Goal: Check status: Check status

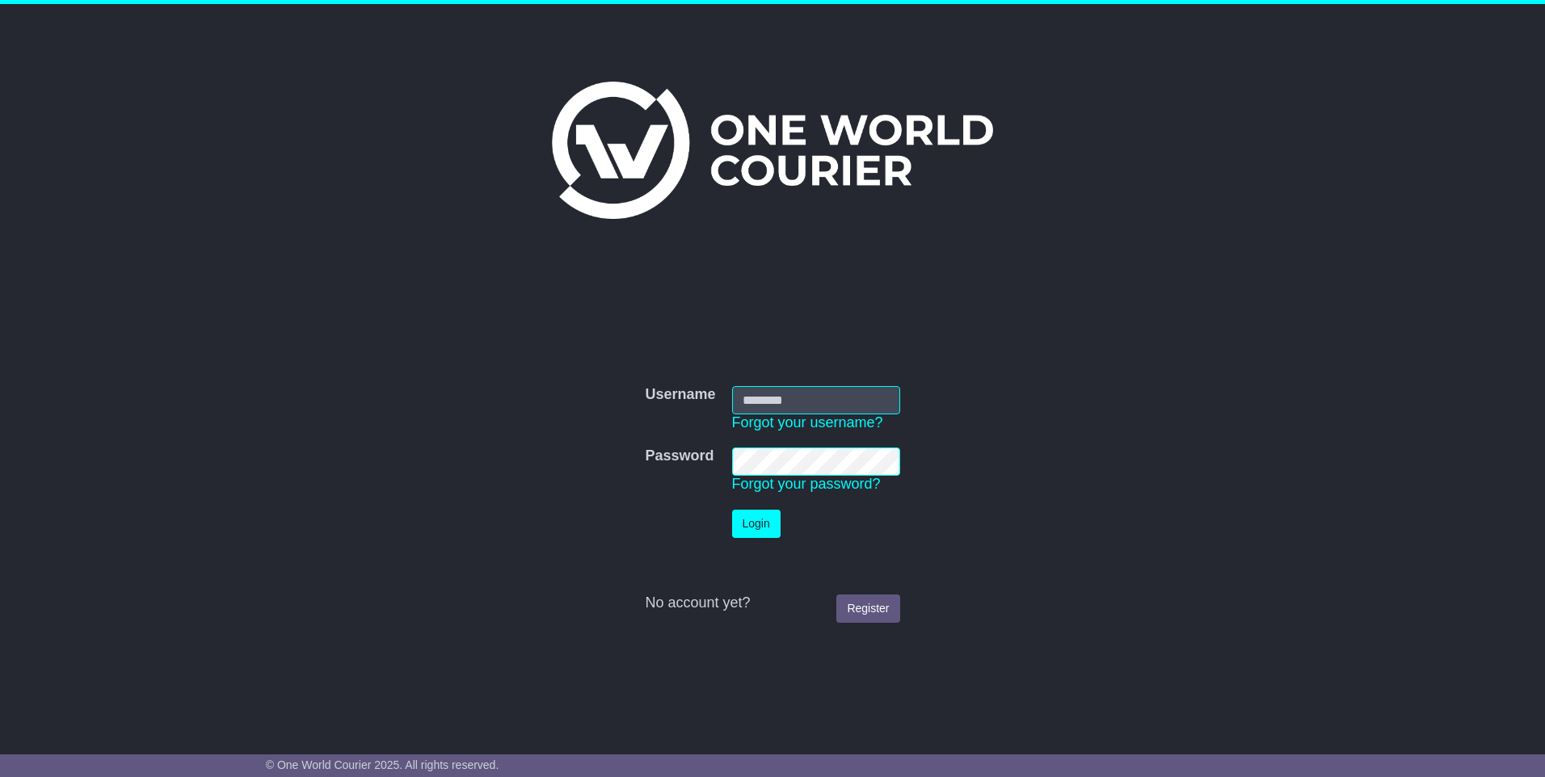
type input "**********"
click at [751, 527] on button "Login" at bounding box center [756, 524] width 48 height 28
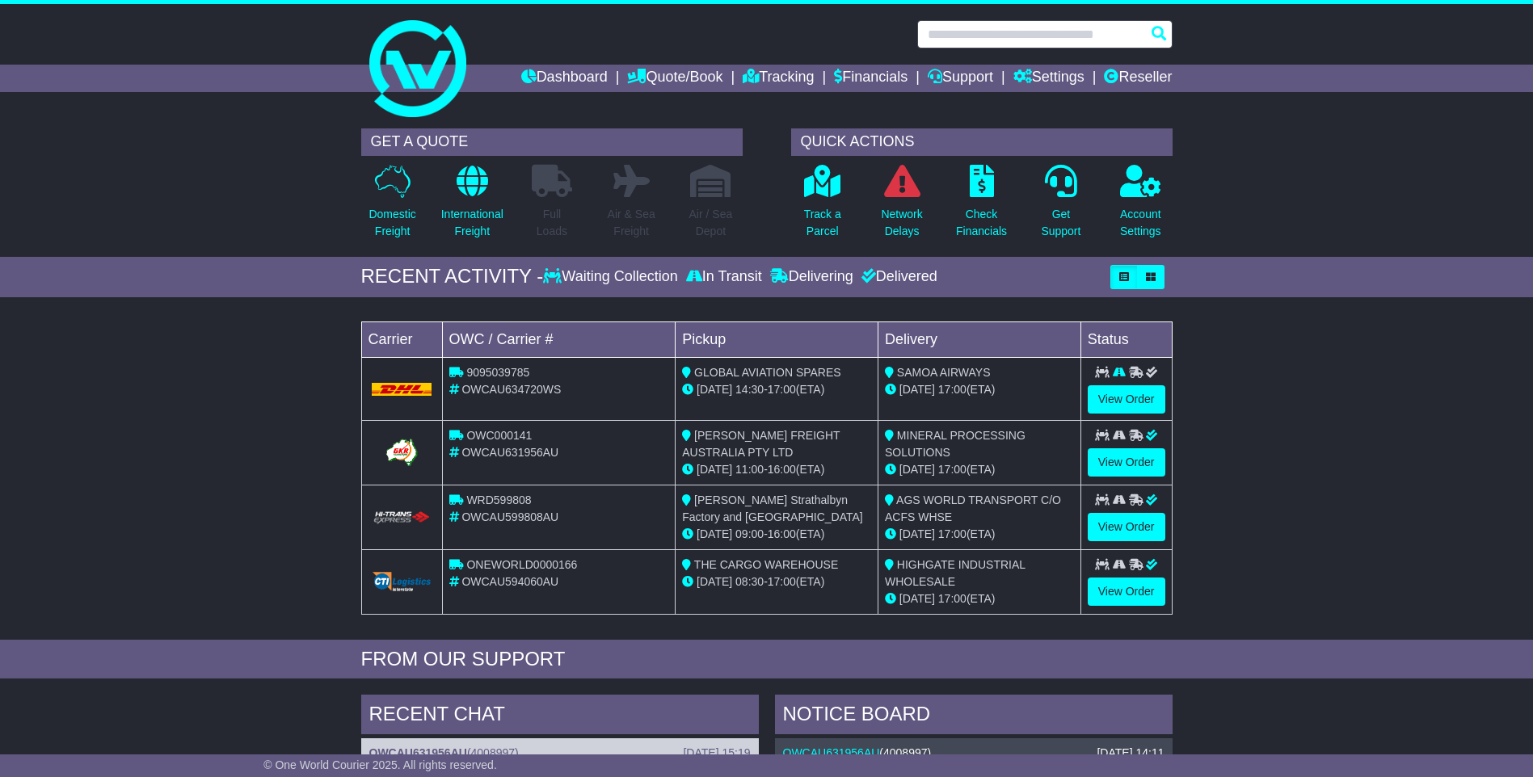
click at [963, 32] on input "text" at bounding box center [1044, 34] width 255 height 28
paste input "*********"
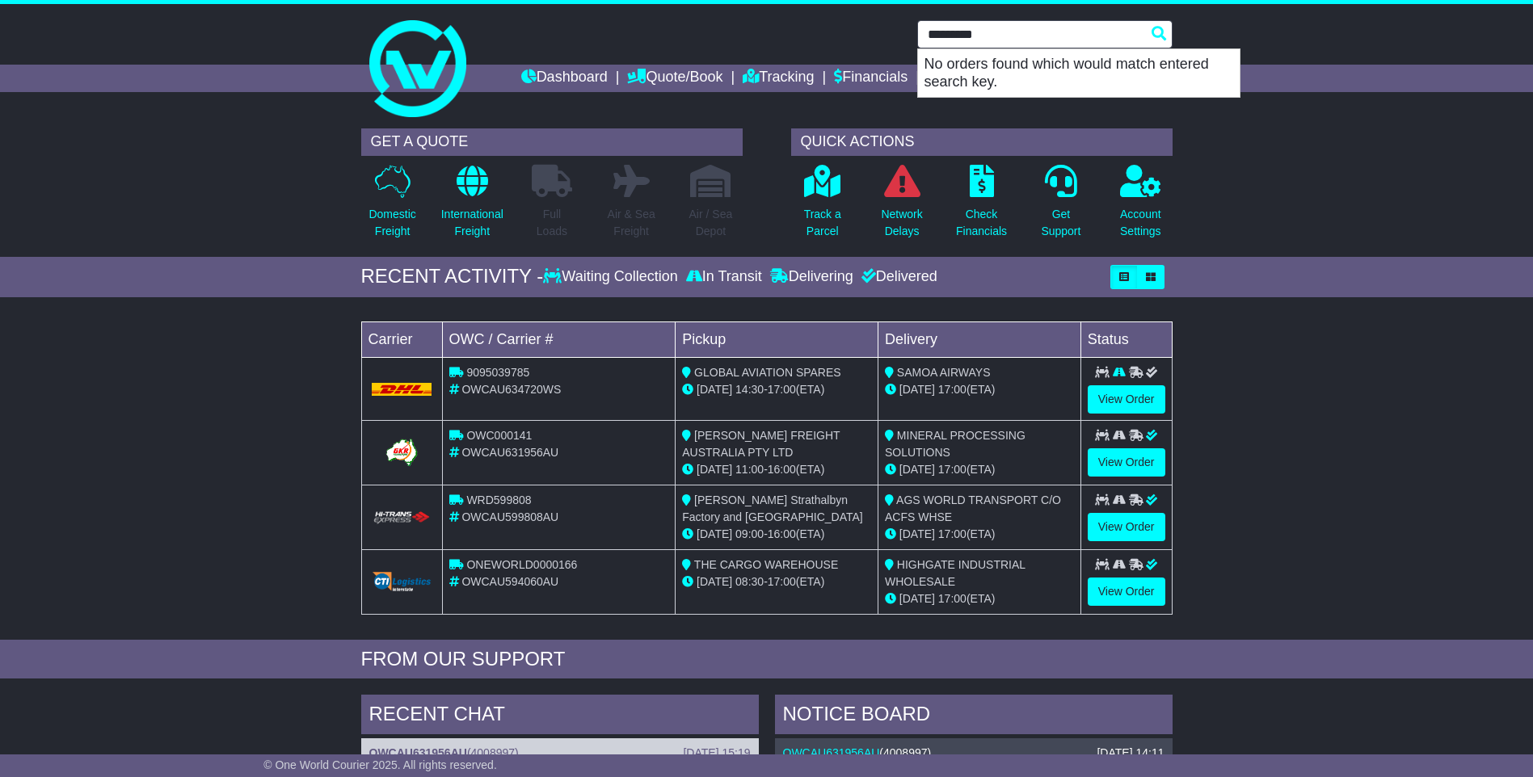
click at [1099, 37] on input "*********" at bounding box center [1044, 34] width 255 height 28
paste input "***"
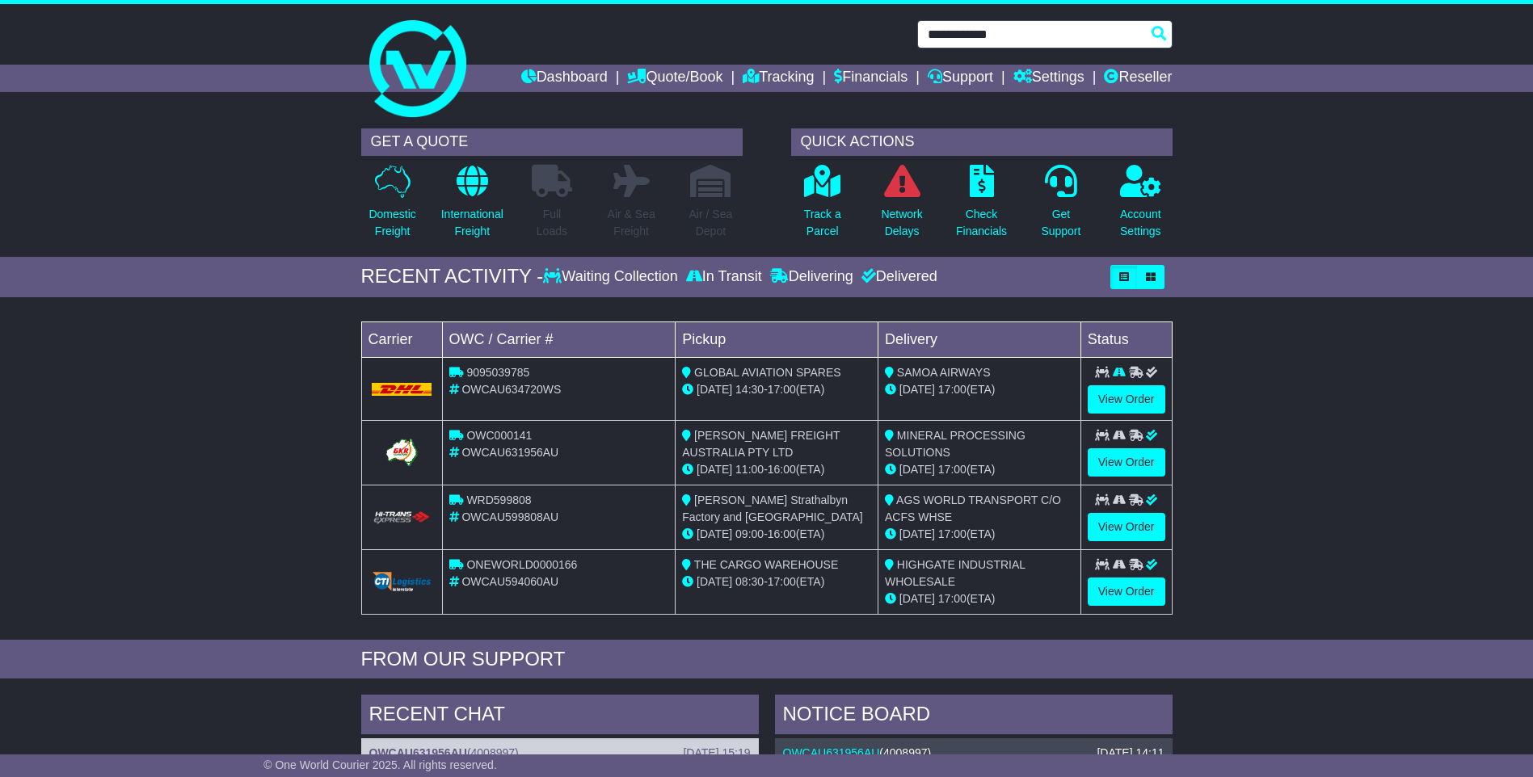
click at [1044, 40] on input "**********" at bounding box center [1044, 34] width 255 height 28
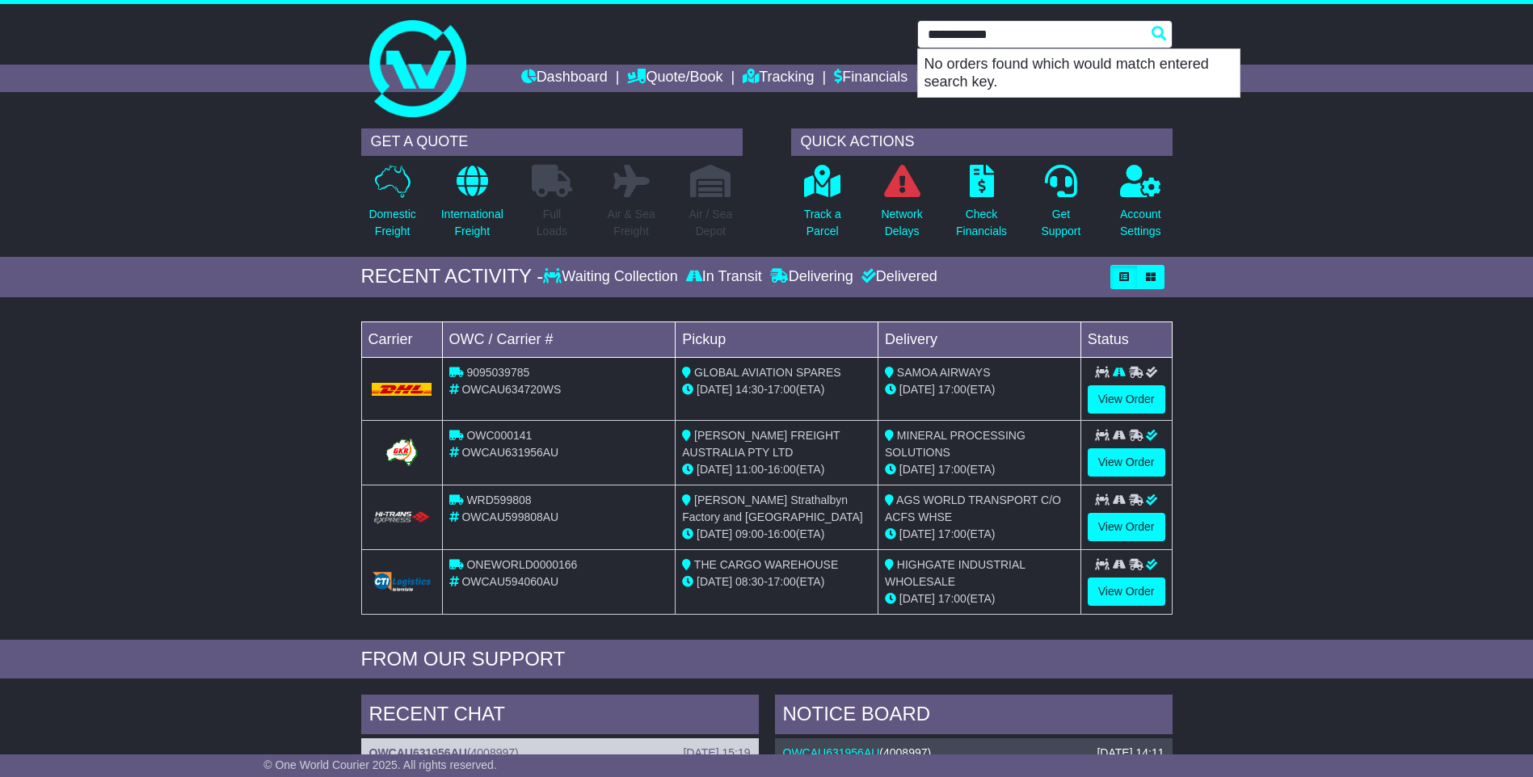
paste input "text"
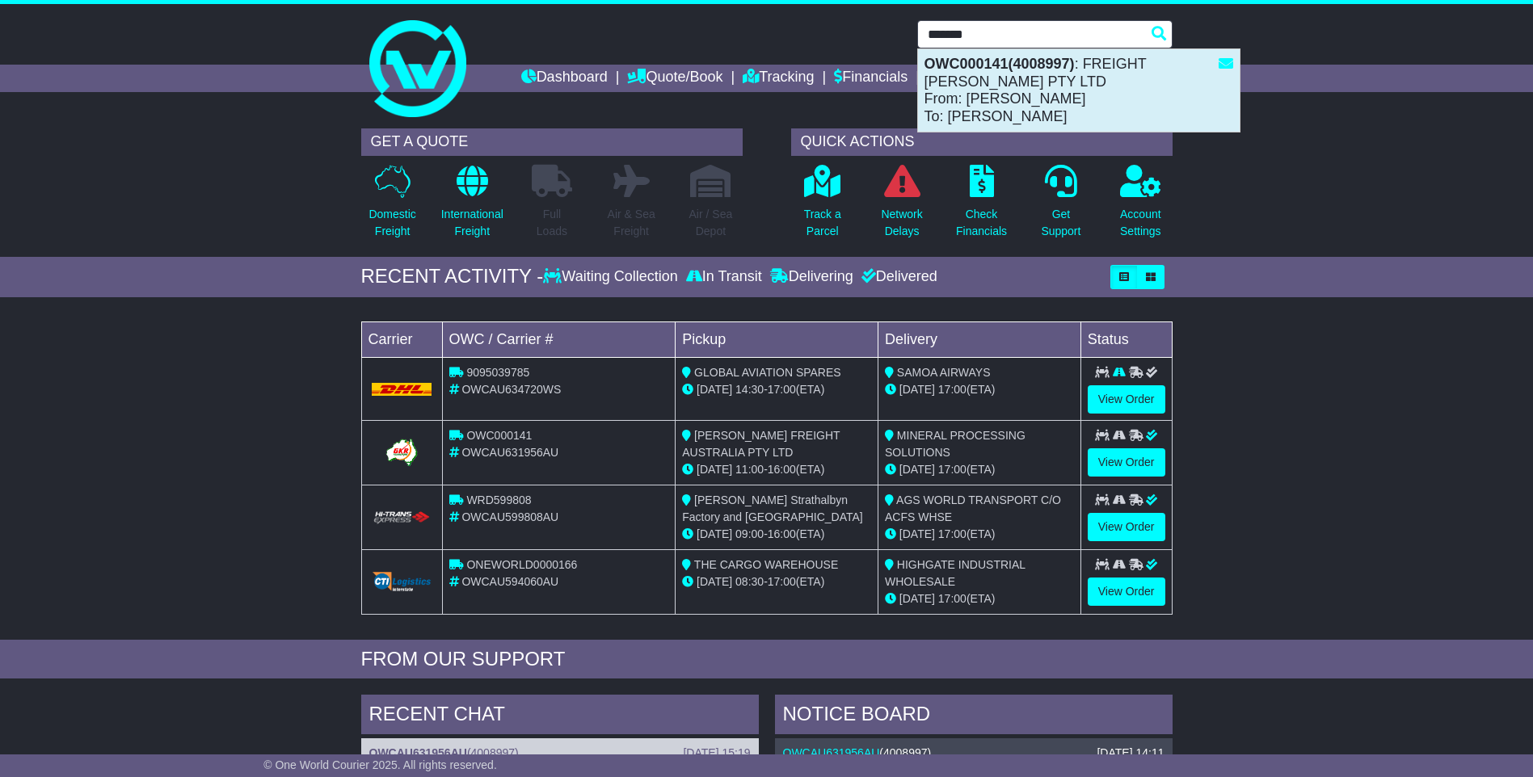
click at [1053, 78] on div "OWC000141(4008997) : FREIGHT TASKER PTY LTD From: Taavili Patea To: Ryan Witney" at bounding box center [1079, 90] width 322 height 82
type input "*********"
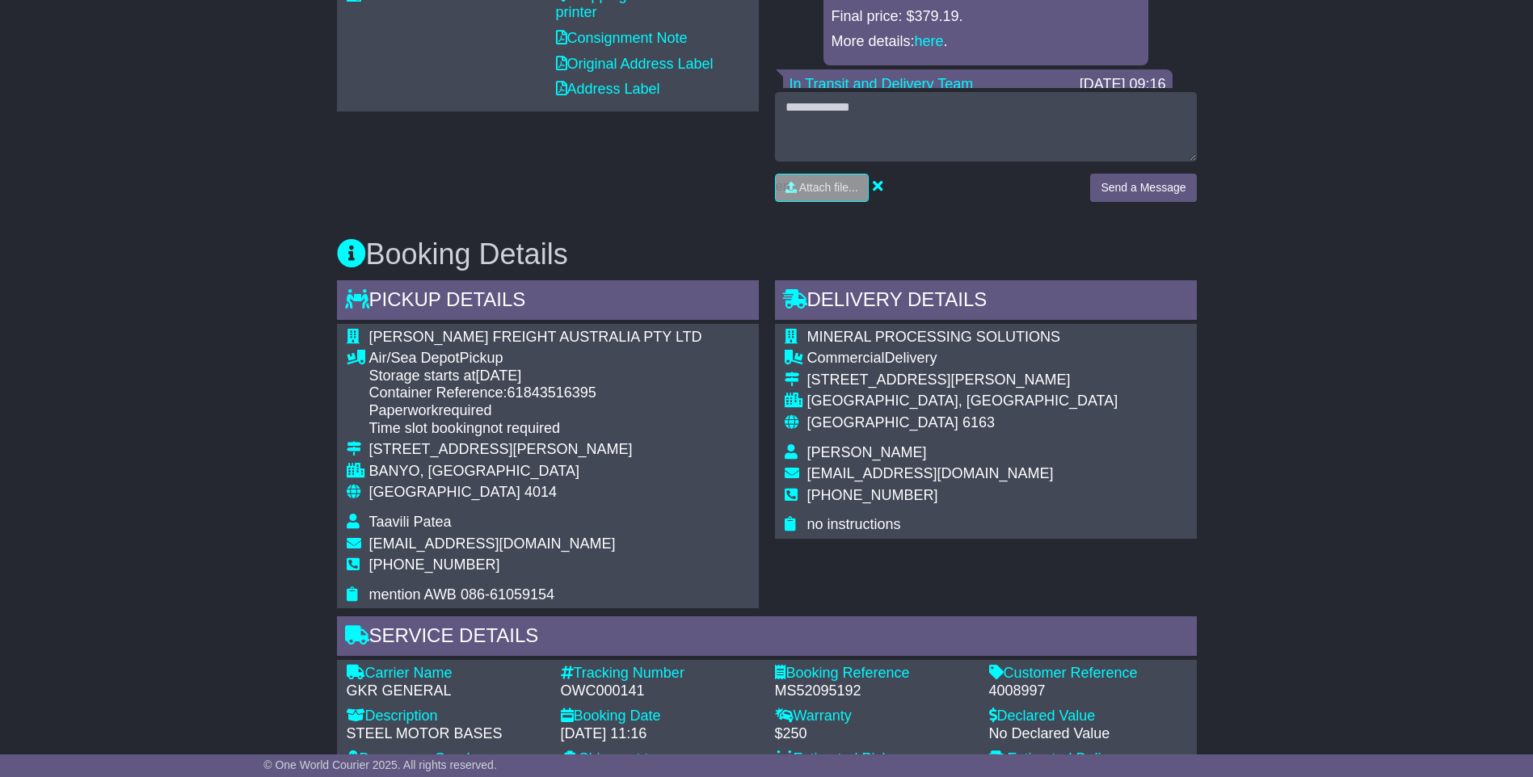
scroll to position [525, 0]
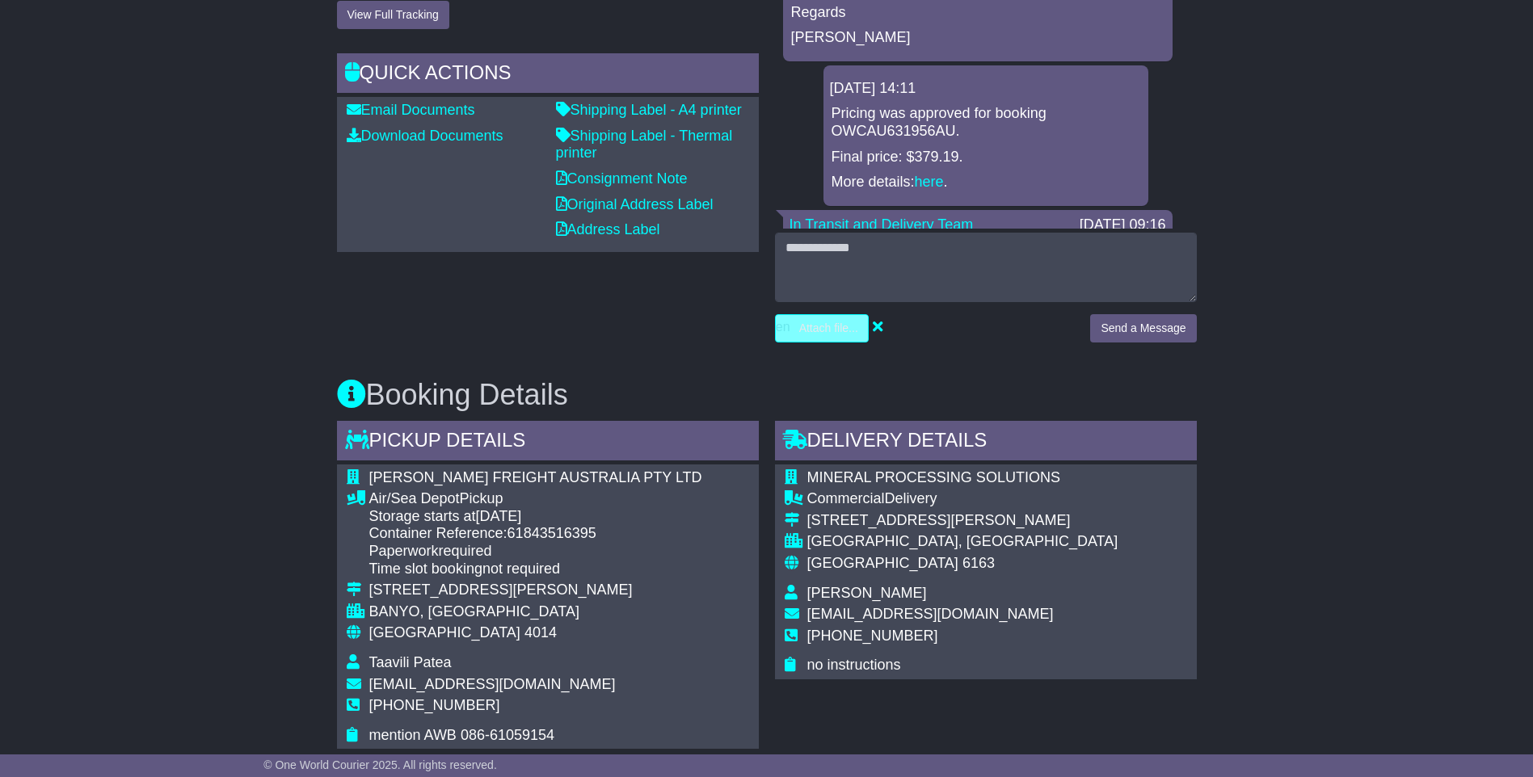
click at [835, 321] on input "file" at bounding box center [745, 328] width 245 height 27
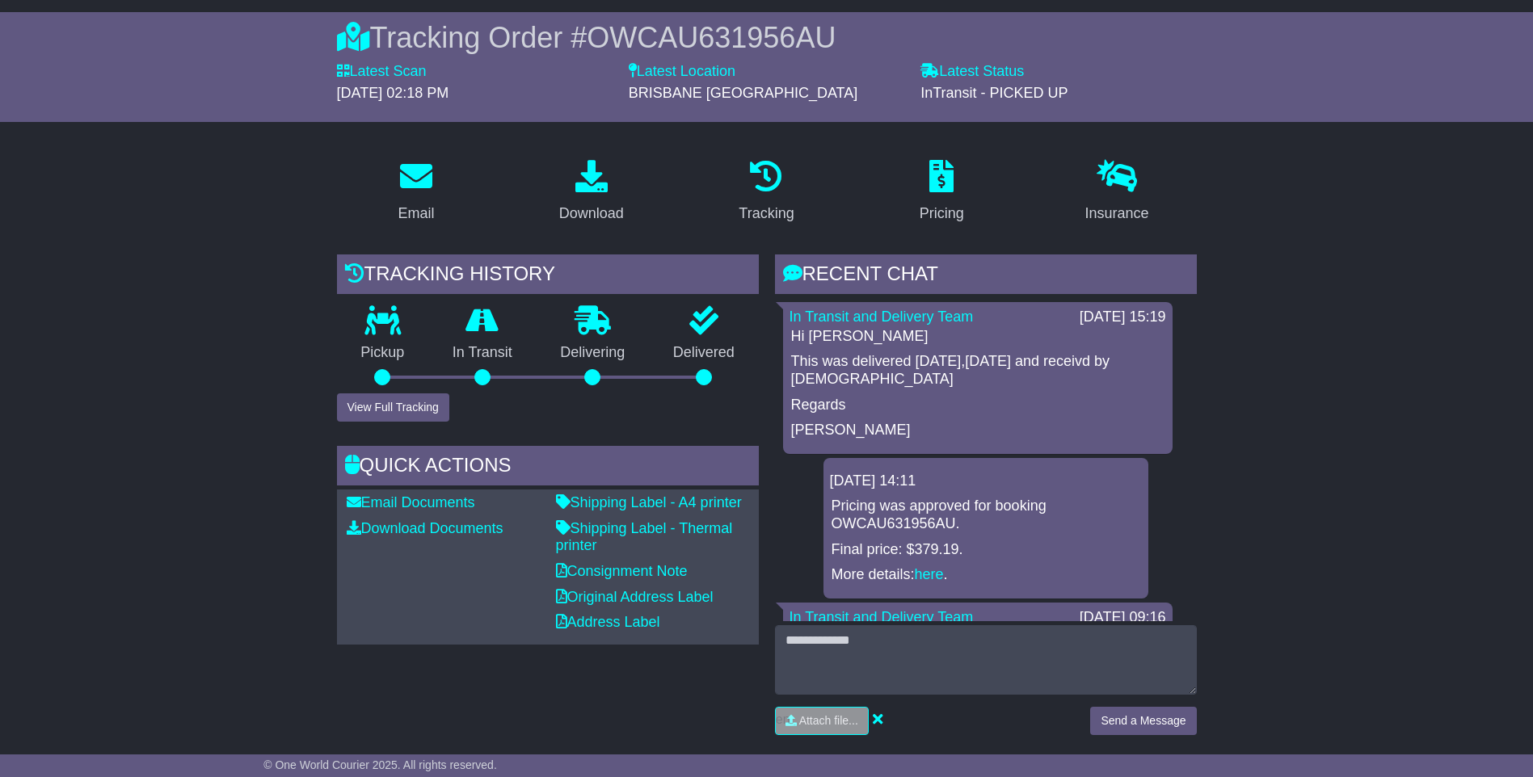
scroll to position [121, 0]
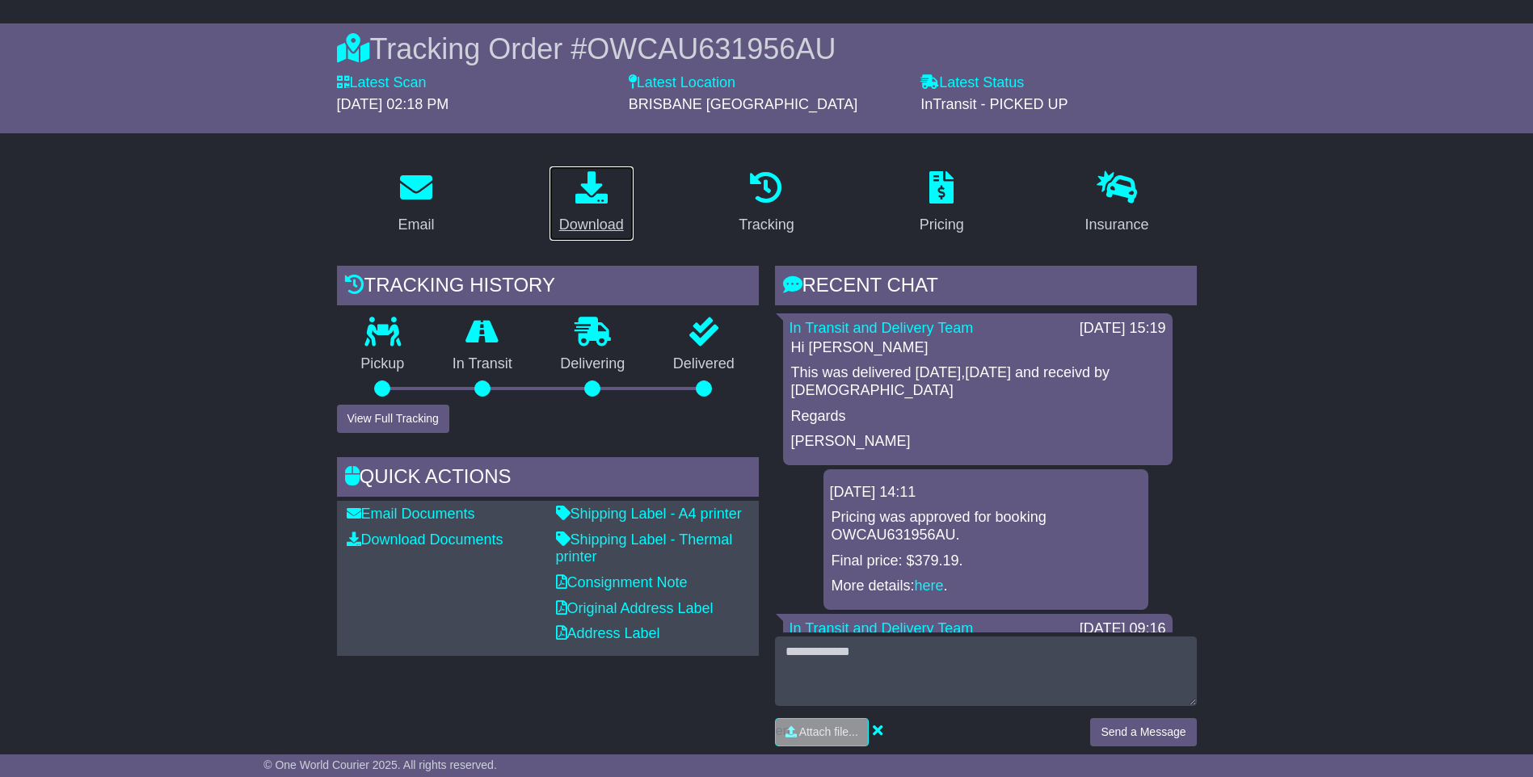
click at [609, 219] on div "Download" at bounding box center [591, 225] width 65 height 22
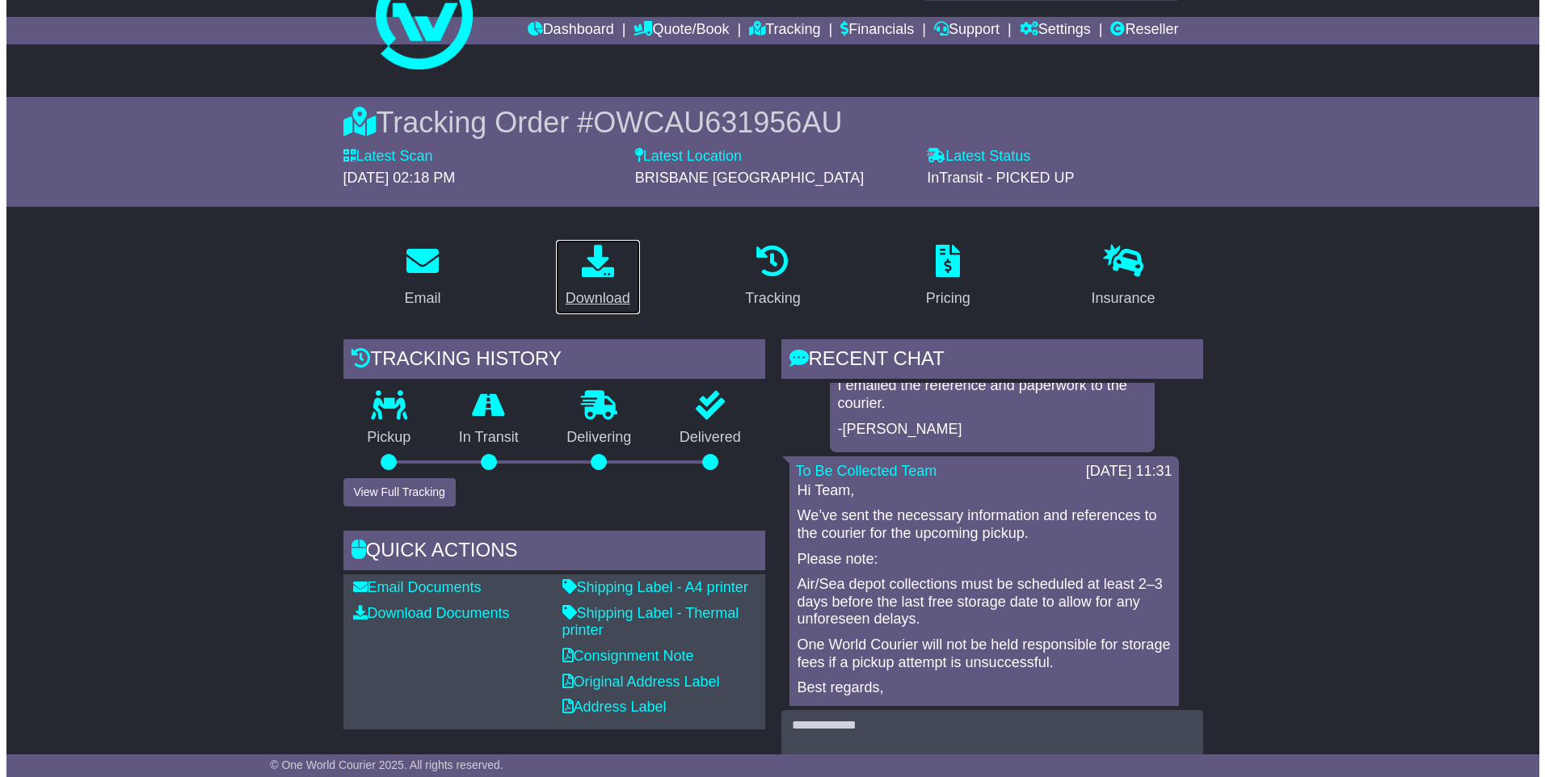
scroll to position [40, 0]
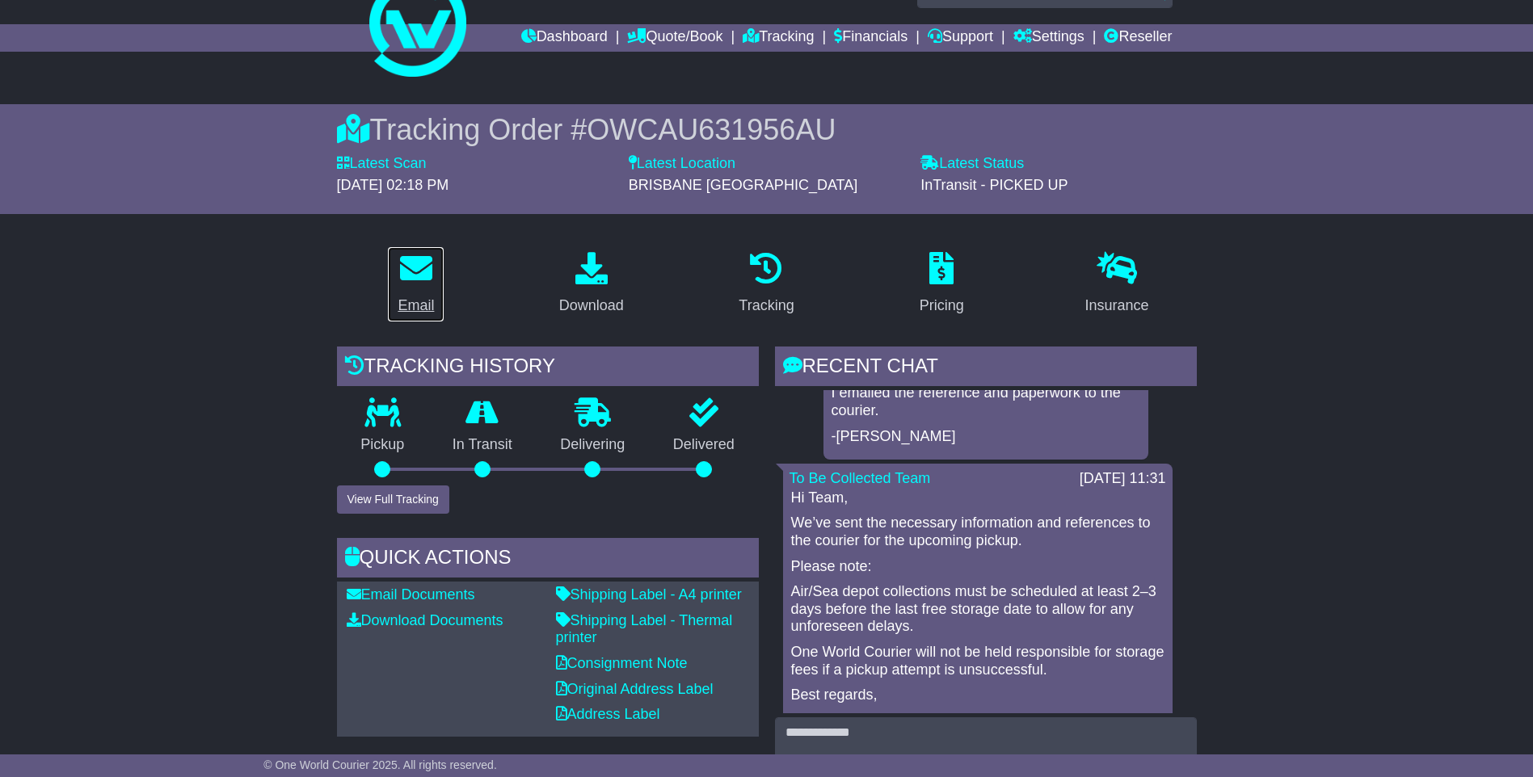
click at [442, 302] on link "Email" at bounding box center [415, 284] width 57 height 76
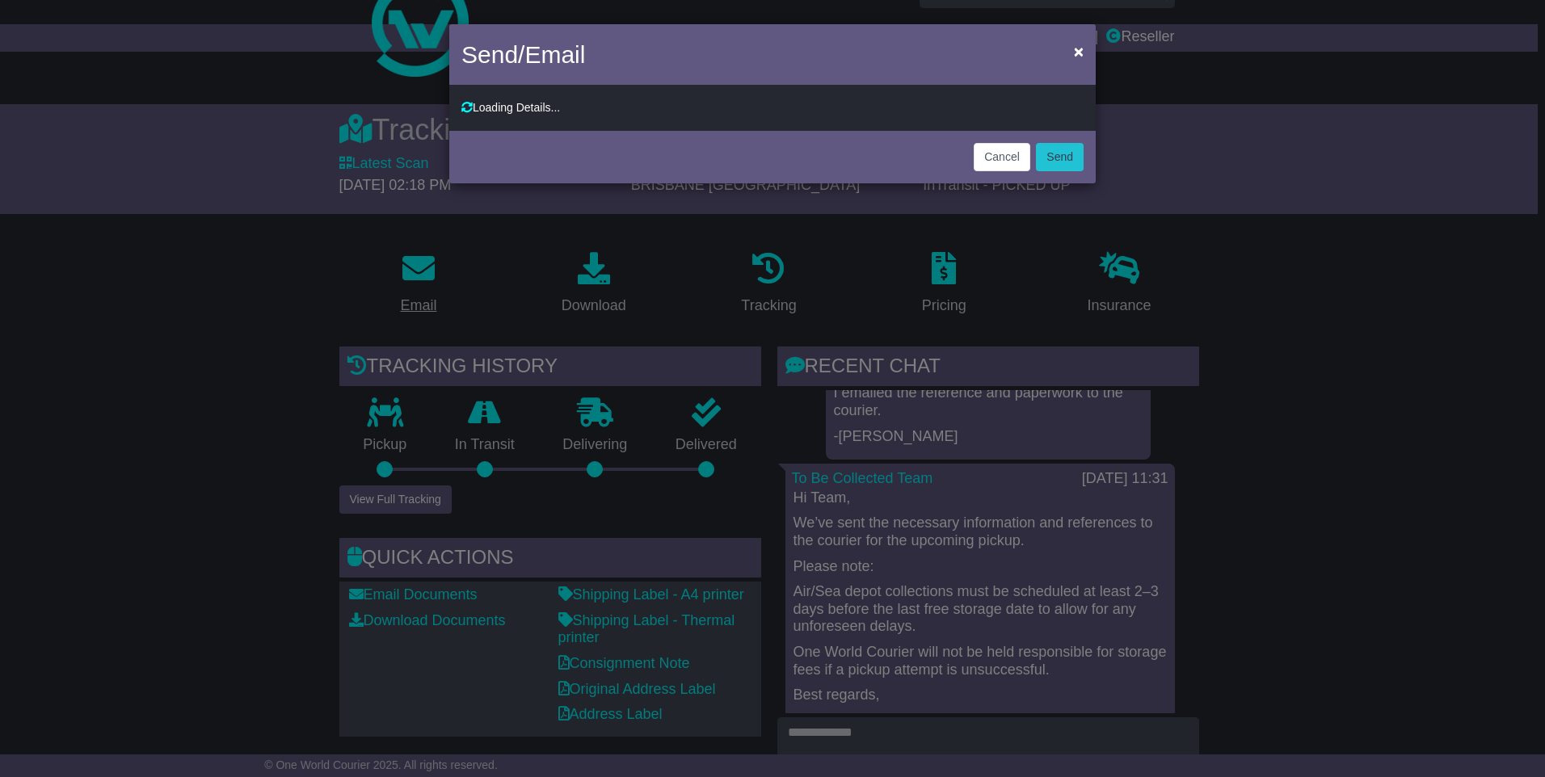
type input "**********"
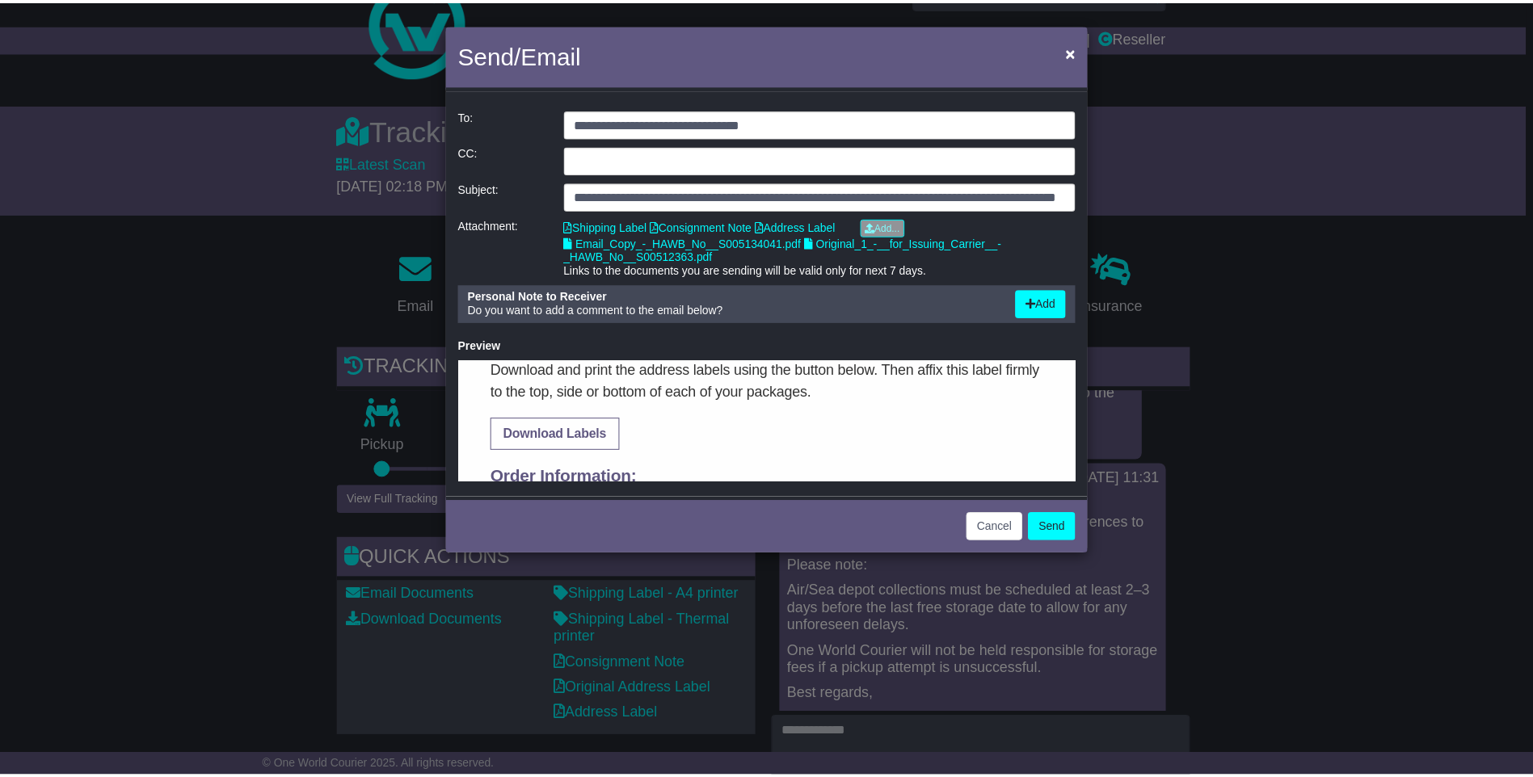
scroll to position [646, 0]
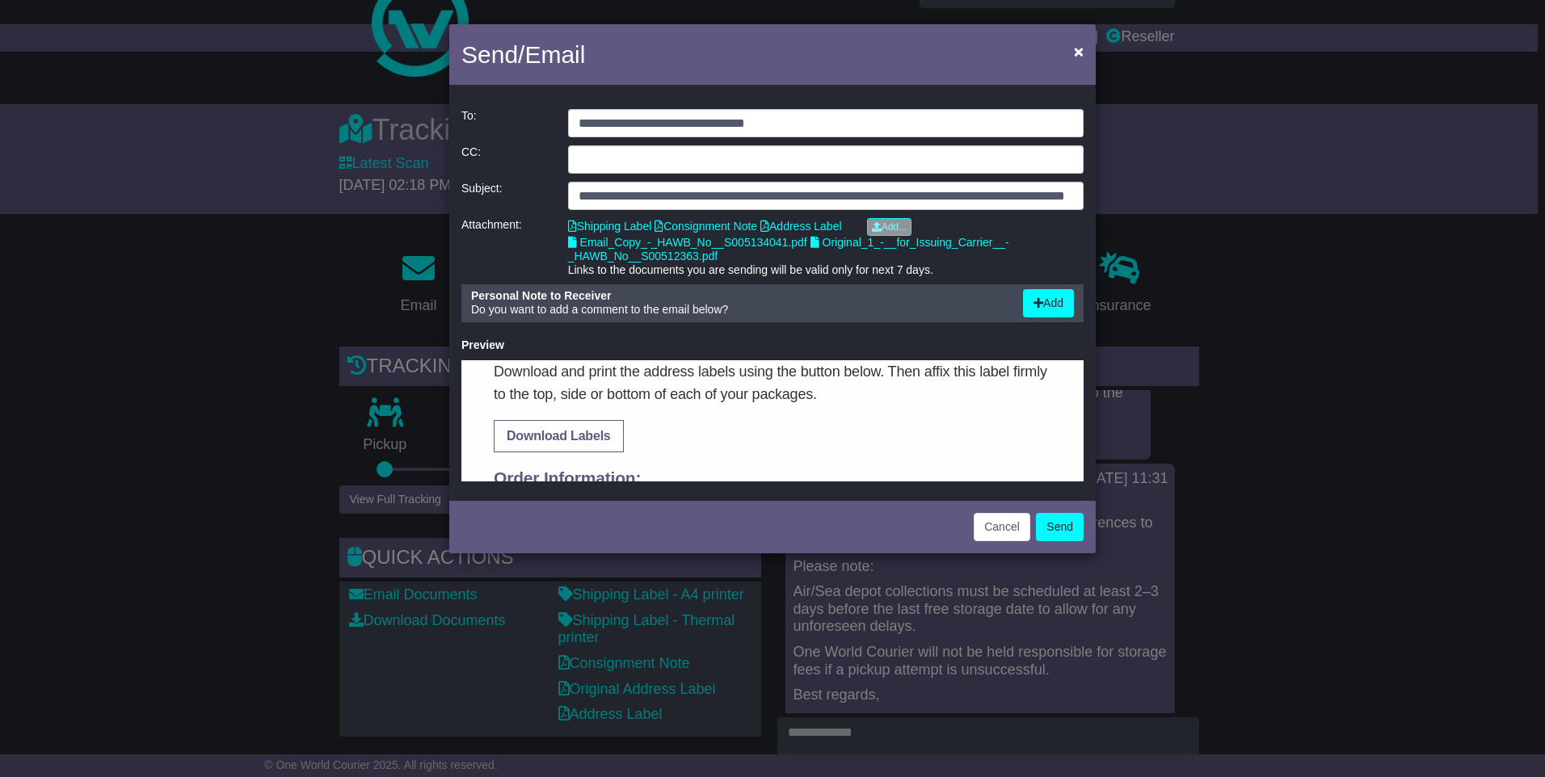
click at [1323, 411] on div "**********" at bounding box center [772, 388] width 1545 height 777
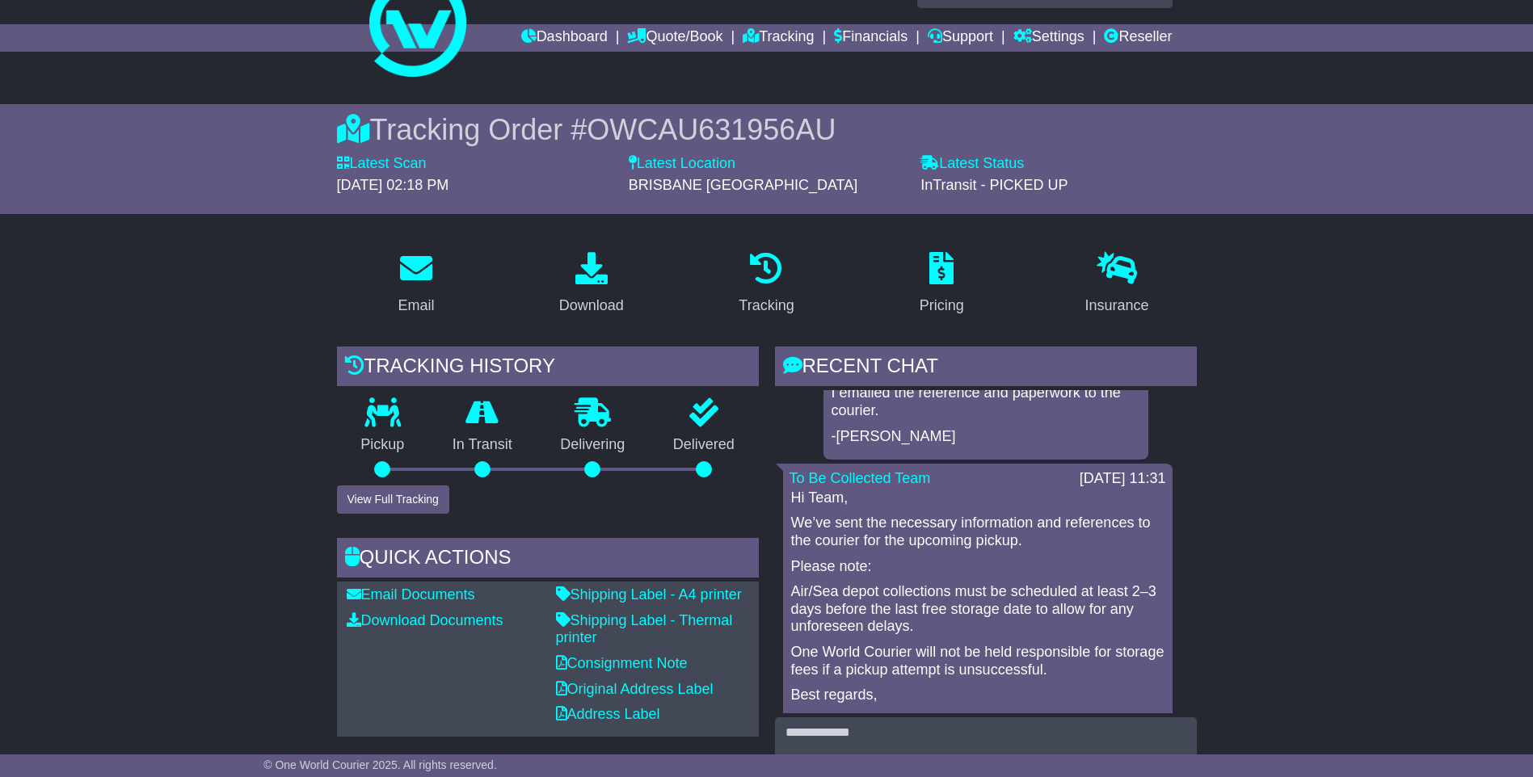
click at [407, 485] on div "Pickup" at bounding box center [383, 441] width 92 height 87
click at [375, 499] on button "View Full Tracking" at bounding box center [393, 500] width 112 height 28
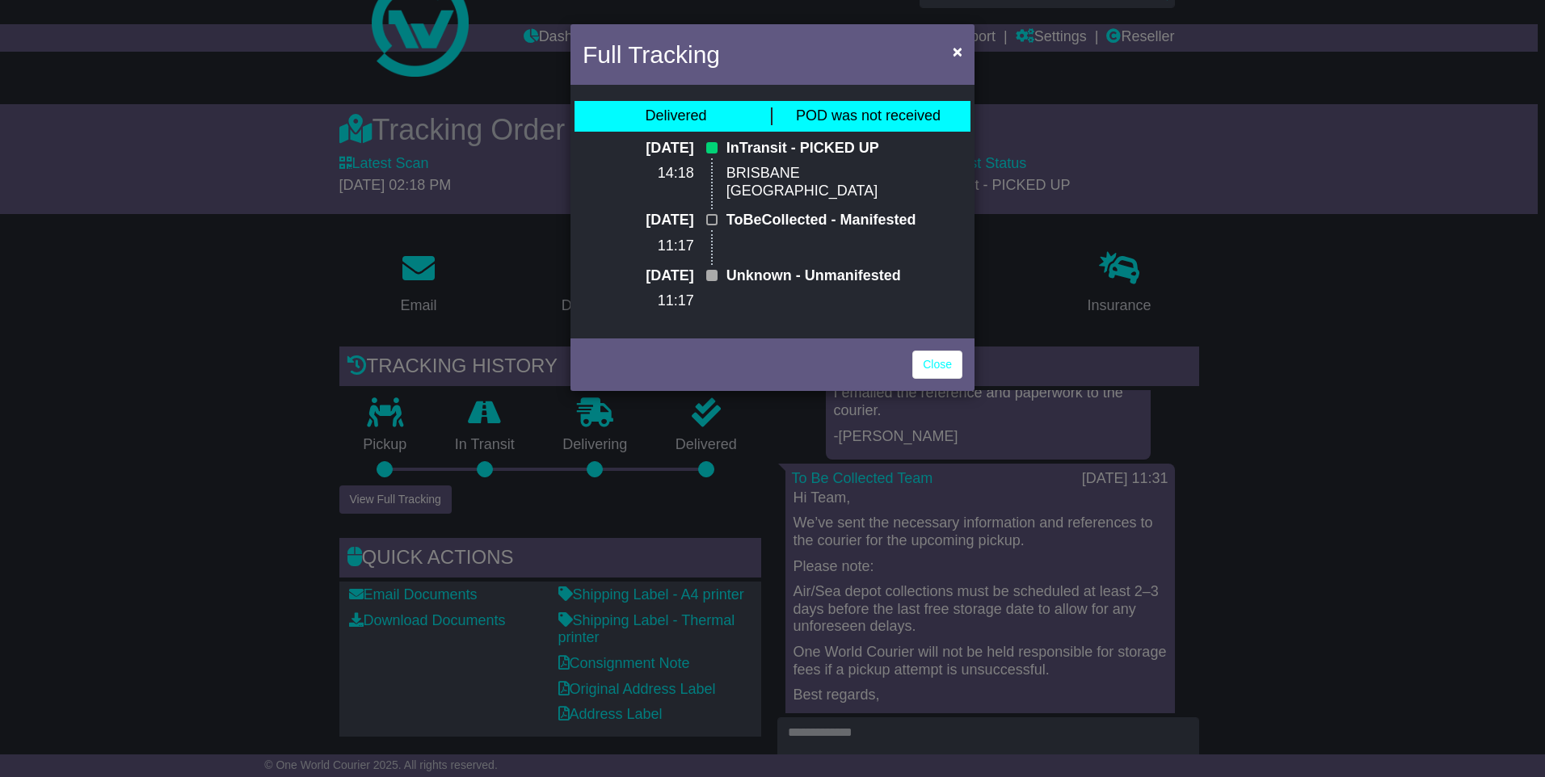
click at [853, 159] on div "InTransit - PICKED UP BRISBANE [GEOGRAPHIC_DATA]" at bounding box center [826, 176] width 217 height 73
click at [705, 112] on div "Delivered" at bounding box center [675, 116] width 61 height 18
drag, startPoint x: 705, startPoint y: 112, endPoint x: 680, endPoint y: 116, distance: 26.1
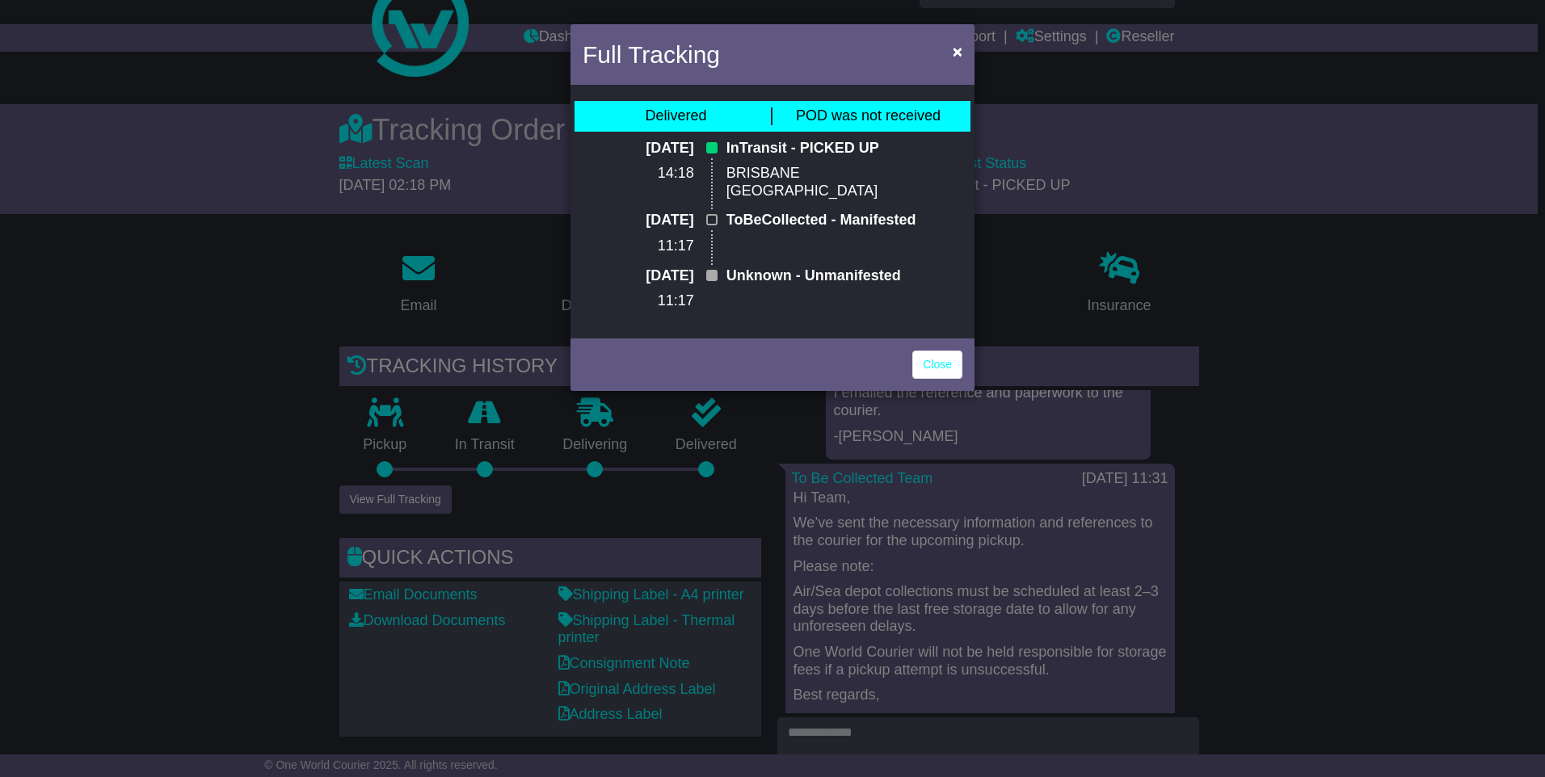
click at [680, 116] on div "Delivered" at bounding box center [675, 116] width 61 height 18
drag, startPoint x: 680, startPoint y: 116, endPoint x: 787, endPoint y: 157, distance: 114.3
click at [787, 157] on p "InTransit - PICKED UP" at bounding box center [826, 149] width 201 height 18
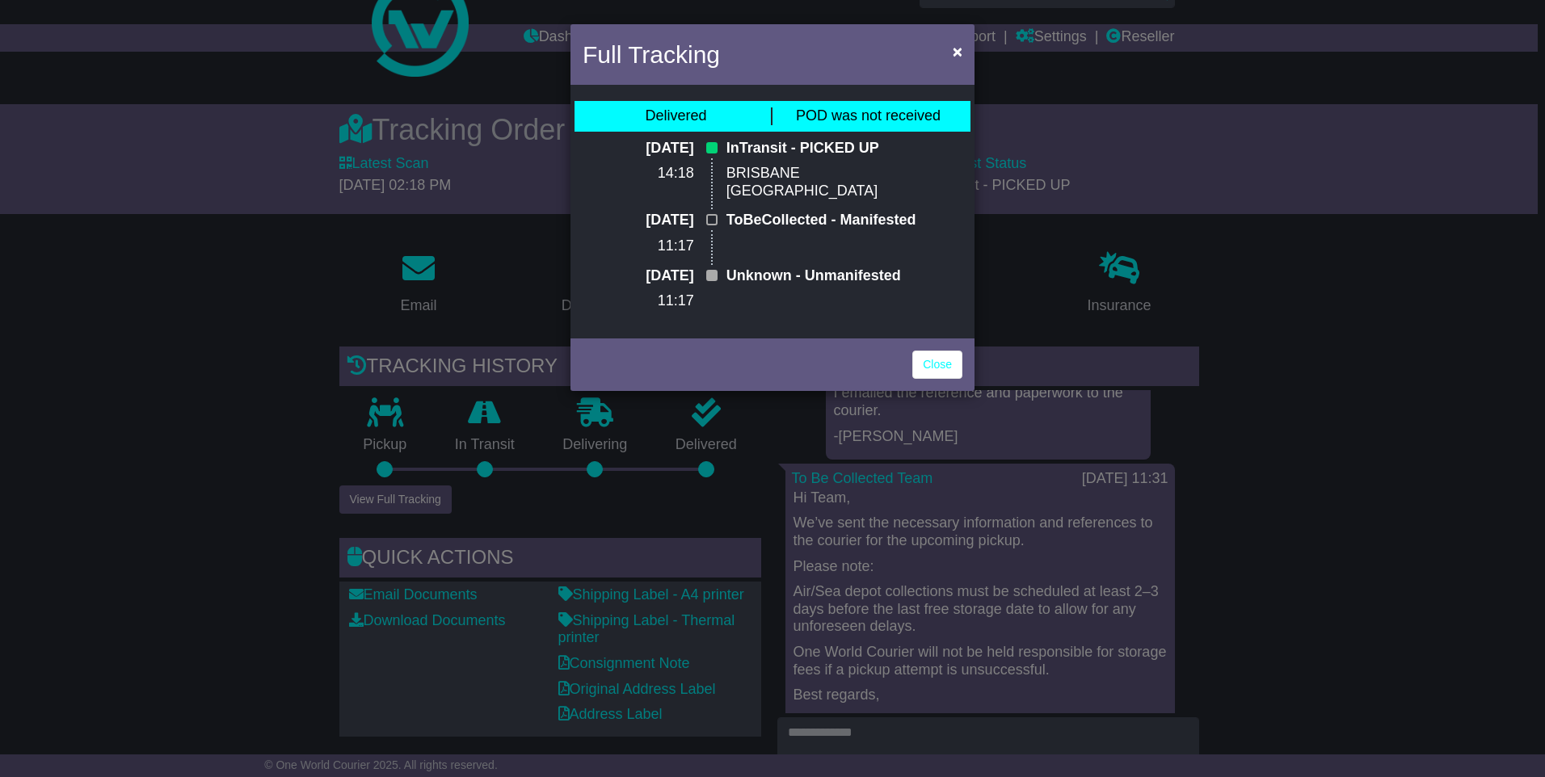
click at [839, 151] on p "InTransit - PICKED UP" at bounding box center [826, 149] width 201 height 18
click at [940, 379] on link "Close" at bounding box center [937, 365] width 50 height 28
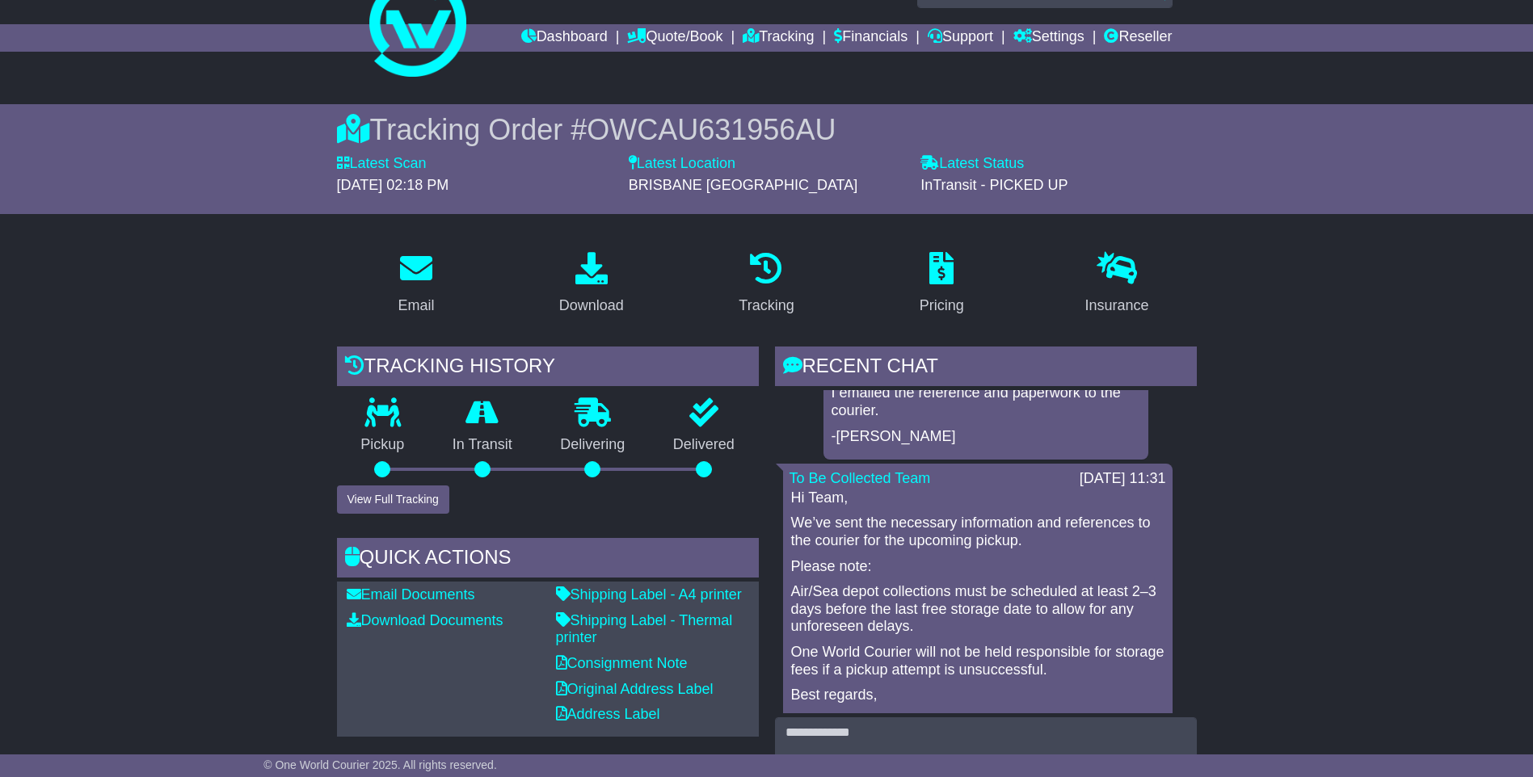
click at [940, 156] on label "Latest Status" at bounding box center [971, 164] width 103 height 18
click at [963, 164] on label "Latest Status" at bounding box center [971, 164] width 103 height 18
click at [975, 181] on span "InTransit - PICKED UP" at bounding box center [993, 185] width 147 height 16
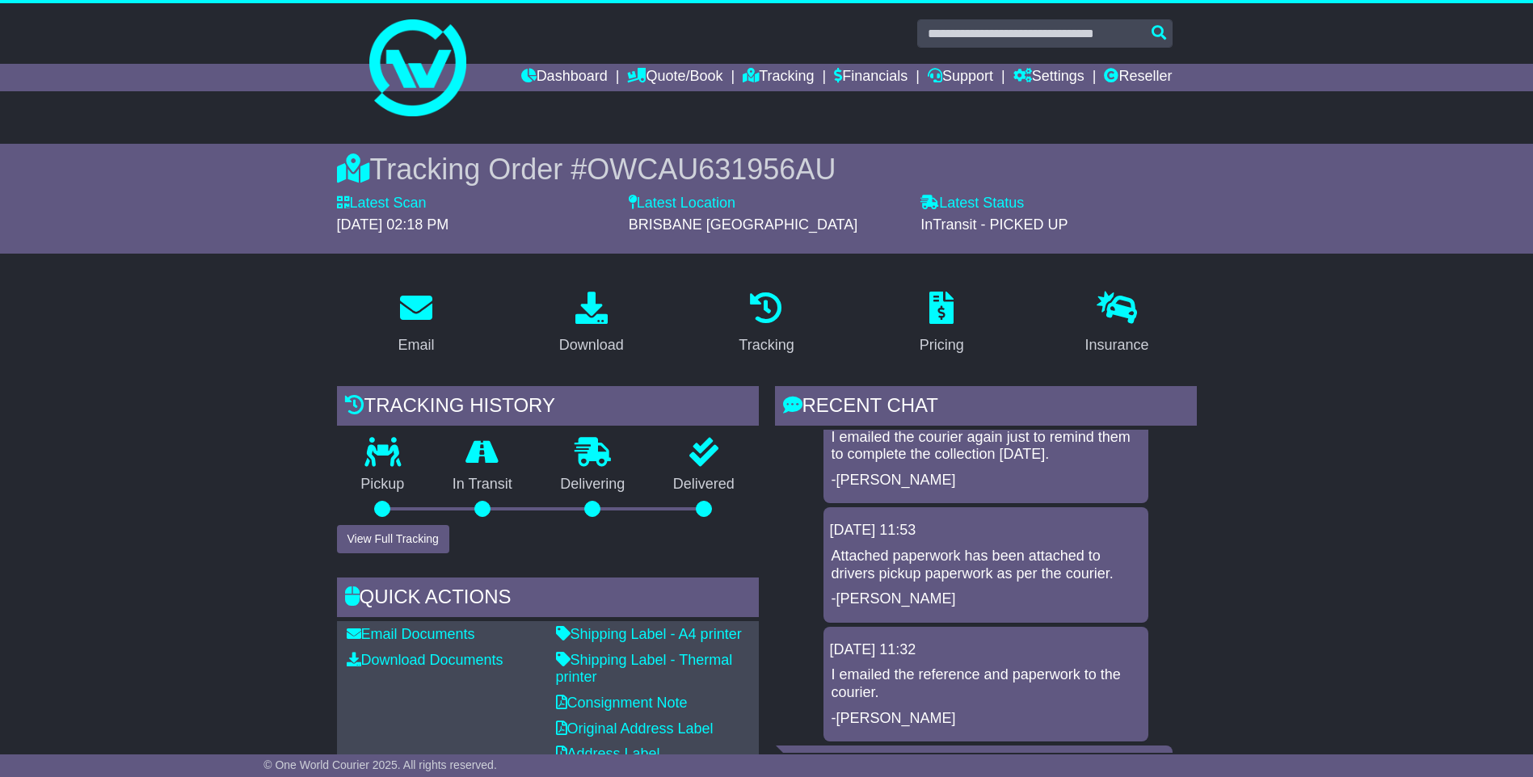
scroll to position [0, 0]
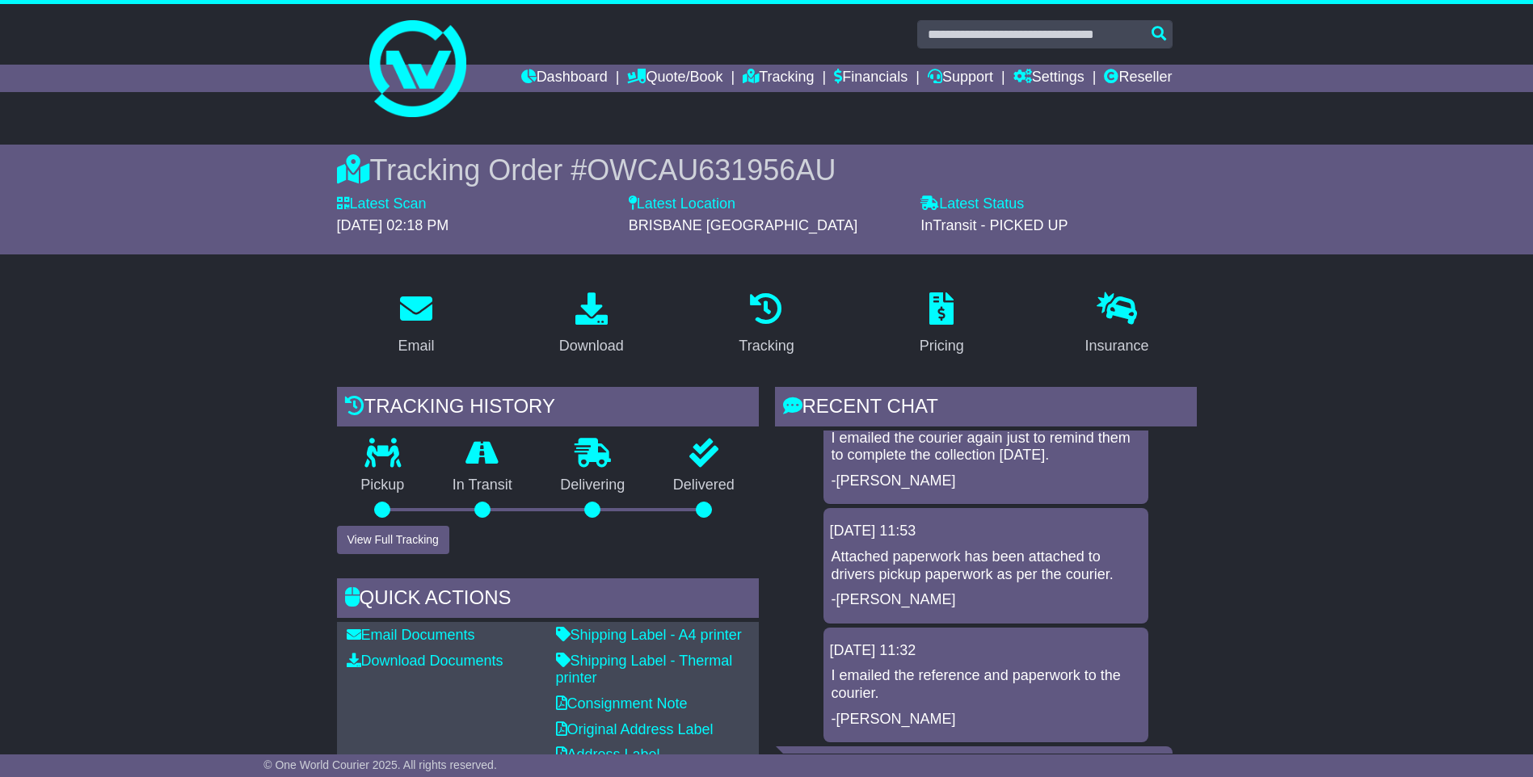
click at [1004, 211] on label "Latest Status" at bounding box center [971, 205] width 103 height 18
click at [953, 208] on label "Latest Status" at bounding box center [971, 205] width 103 height 18
click at [963, 205] on label "Latest Status" at bounding box center [971, 205] width 103 height 18
click at [970, 219] on span "InTransit - PICKED UP" at bounding box center [993, 225] width 147 height 16
click at [422, 542] on button "View Full Tracking" at bounding box center [393, 540] width 112 height 28
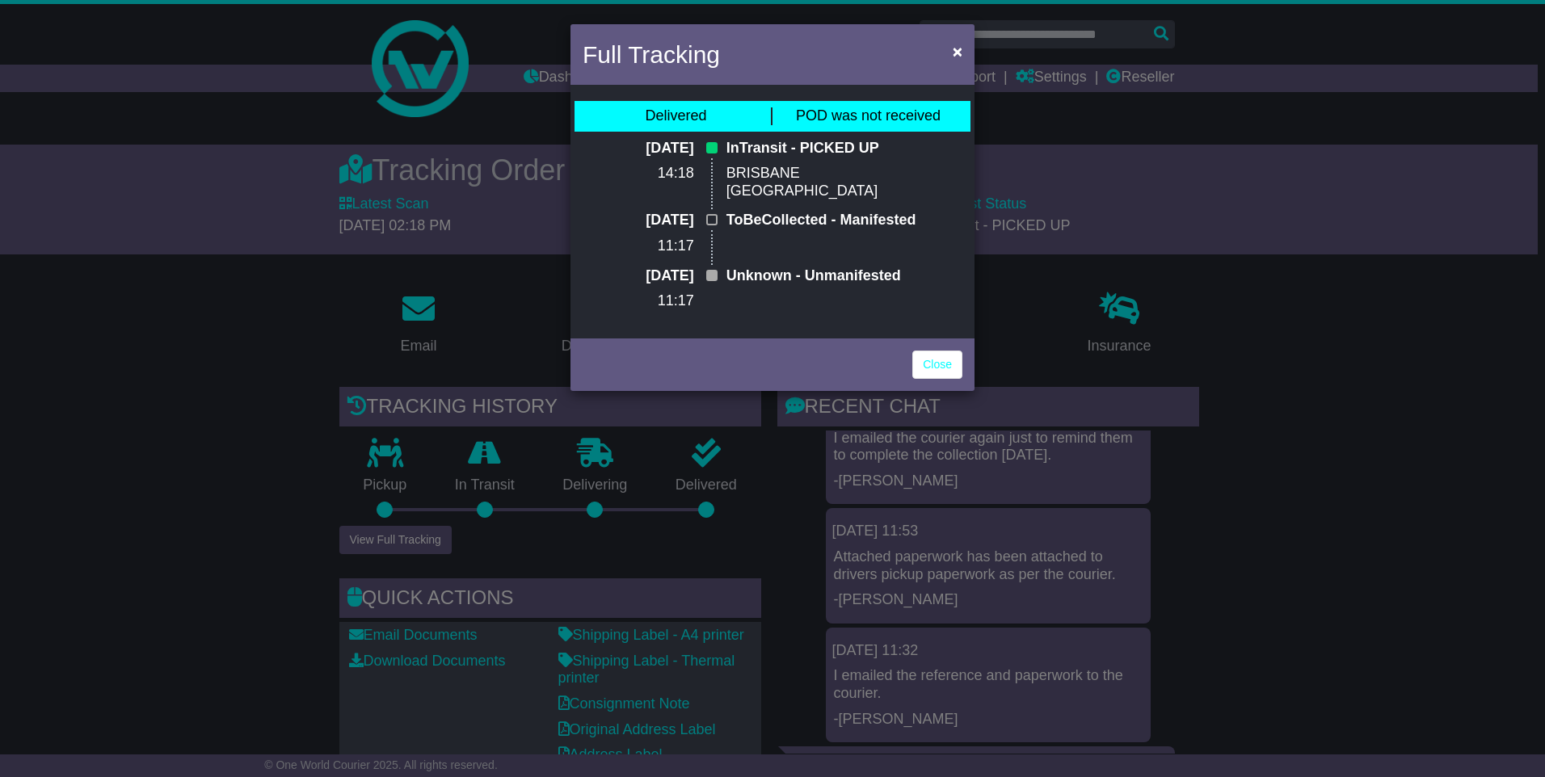
click at [686, 147] on p "[DATE]" at bounding box center [655, 149] width 76 height 18
click at [736, 140] on p "InTransit - PICKED UP" at bounding box center [826, 149] width 201 height 18
click at [782, 150] on p "InTransit - PICKED UP" at bounding box center [826, 149] width 201 height 18
click at [919, 379] on link "Close" at bounding box center [937, 365] width 50 height 28
